Goal: Check status

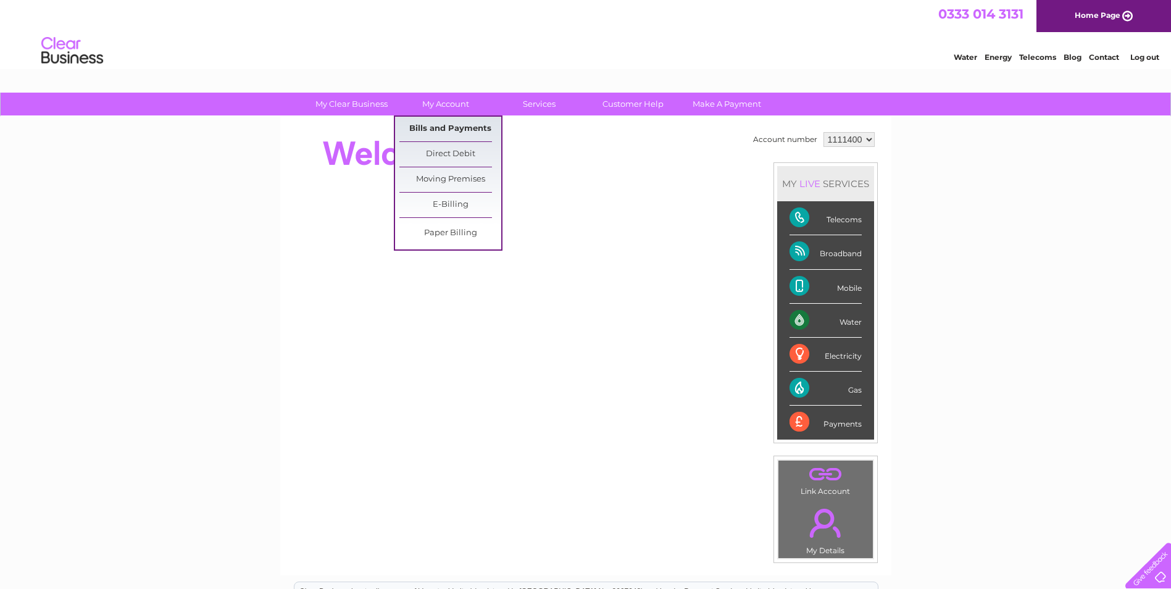
click at [432, 123] on link "Bills and Payments" at bounding box center [451, 129] width 102 height 25
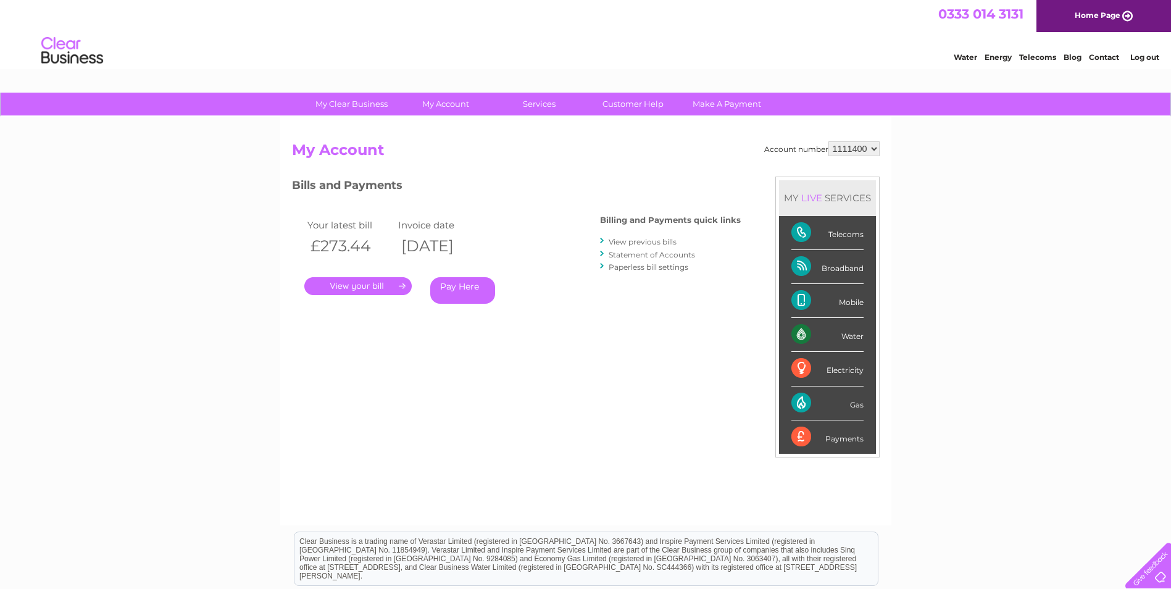
click at [354, 283] on link "." at bounding box center [357, 286] width 107 height 18
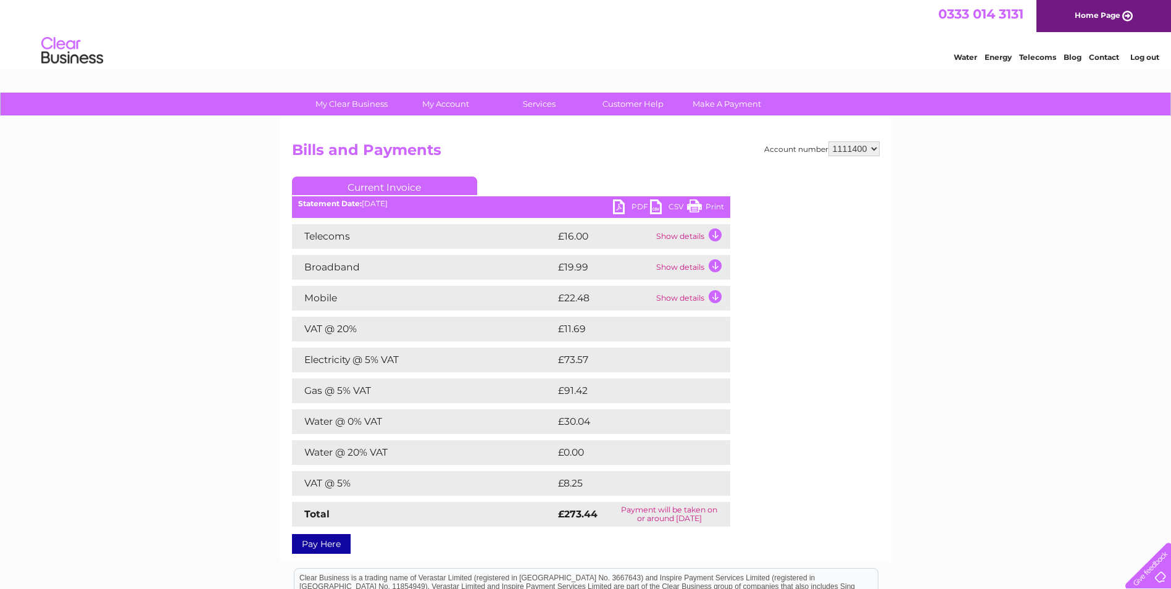
click at [708, 203] on link "Print" at bounding box center [705, 208] width 37 height 18
